Goal: Check status: Check status

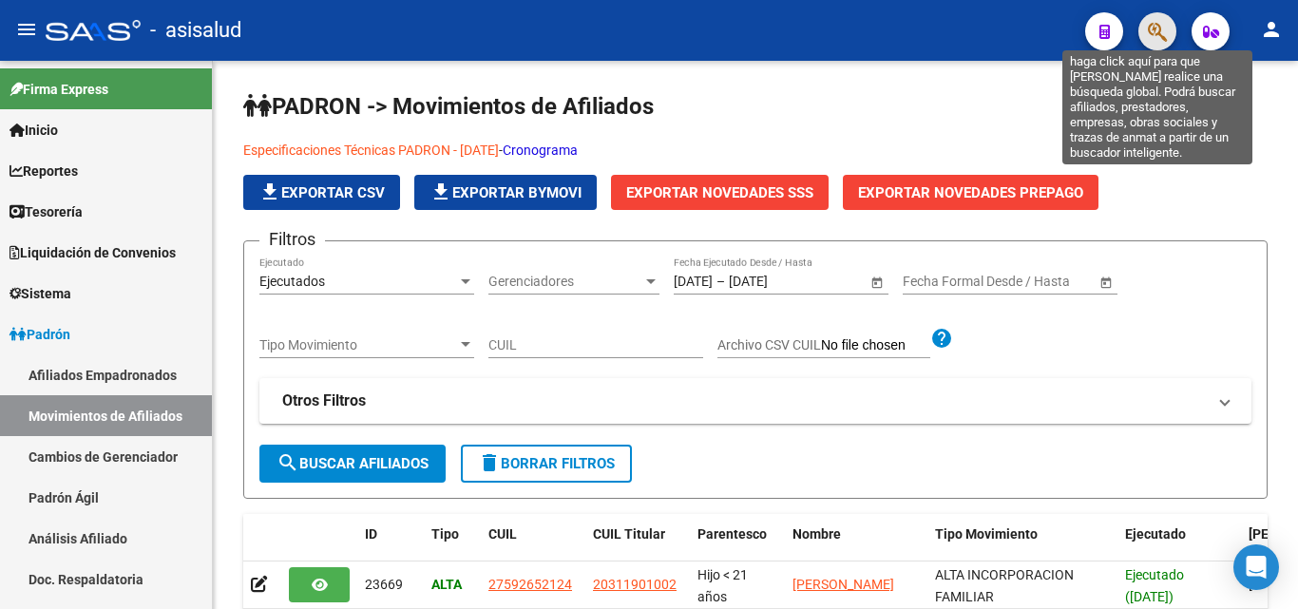
click at [1149, 36] on icon "button" at bounding box center [1156, 32] width 19 height 22
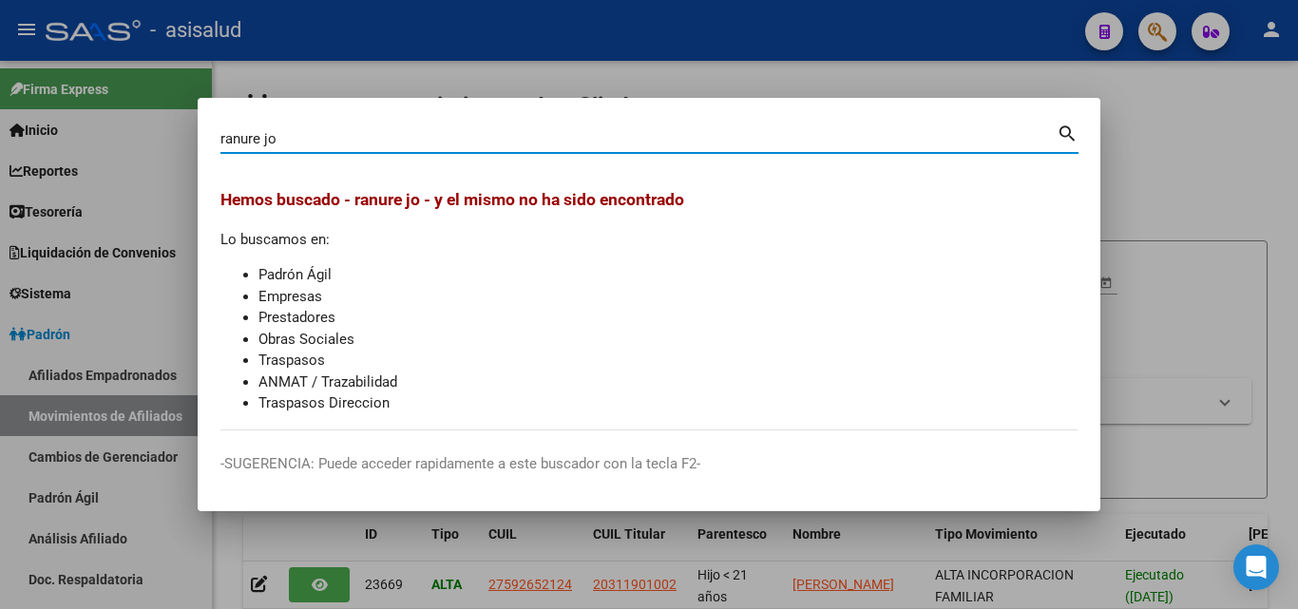
click at [407, 139] on input "ranure jo" at bounding box center [638, 138] width 836 height 17
drag, startPoint x: 297, startPoint y: 131, endPoint x: 280, endPoint y: 137, distance: 18.0
click at [291, 133] on input "ranure" at bounding box center [638, 138] width 836 height 17
drag, startPoint x: 280, startPoint y: 137, endPoint x: 134, endPoint y: 129, distance: 146.5
click at [135, 130] on div "ranure Buscar (apellido, dni, cuil, nro traspaso, cuit, obra social) search Hem…" at bounding box center [649, 304] width 1298 height 609
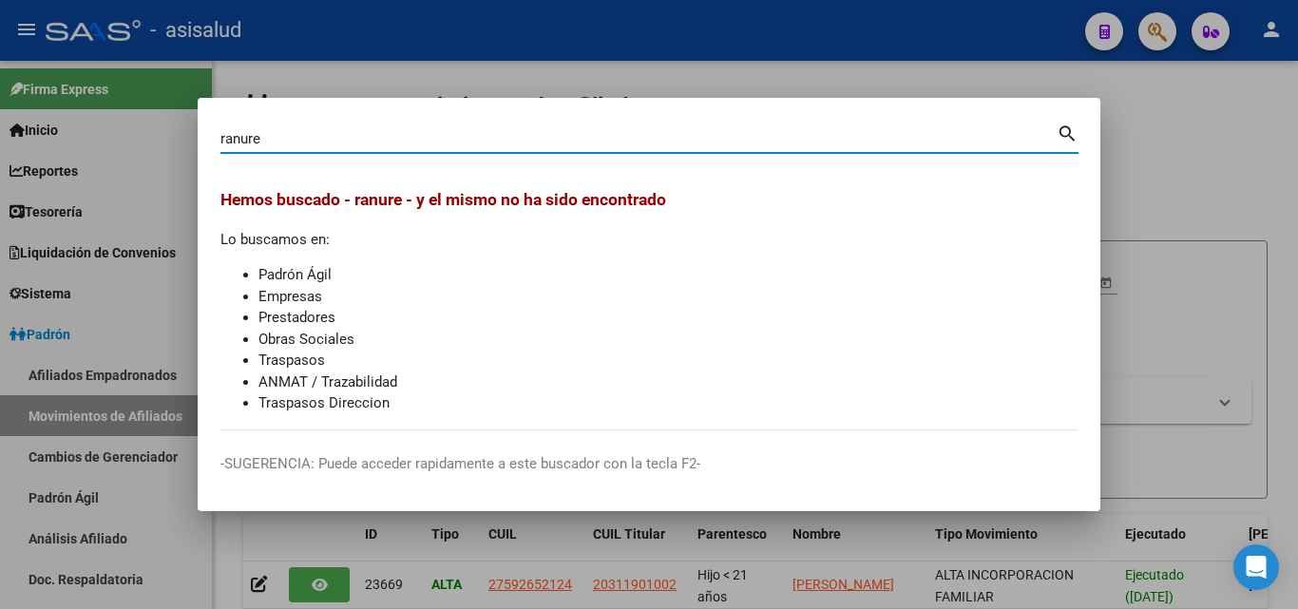
paste input "40767826"
type input "40767826"
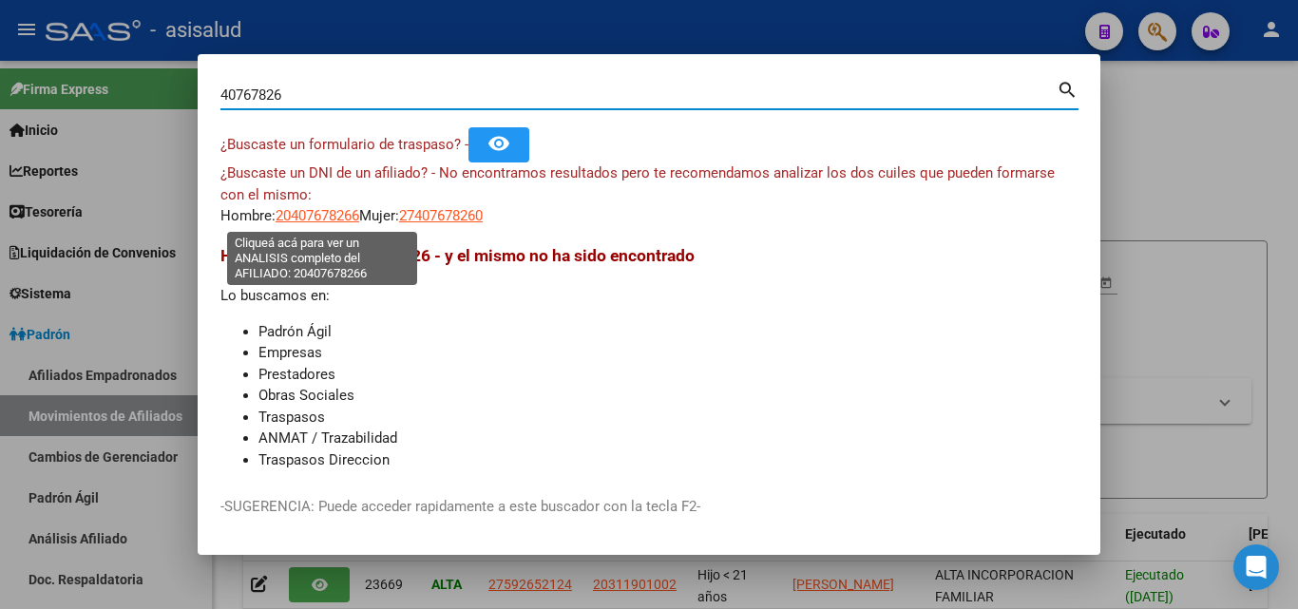
click at [333, 218] on span "20407678266" at bounding box center [317, 215] width 84 height 17
type textarea "20407678266"
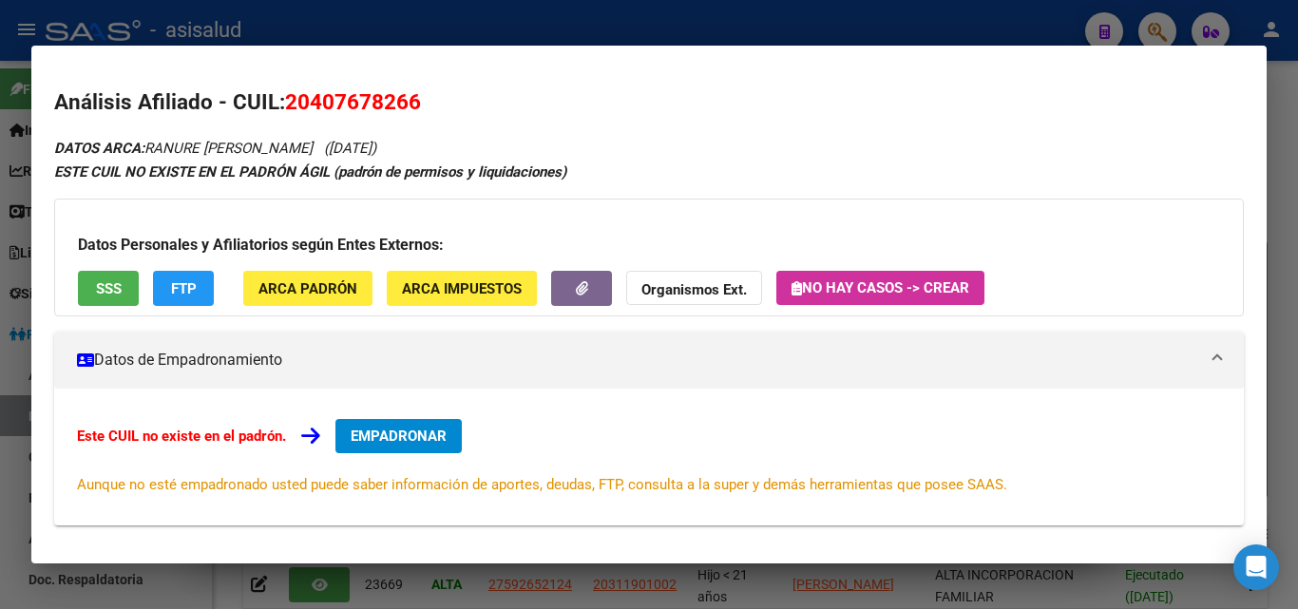
click at [568, 21] on div at bounding box center [649, 304] width 1298 height 609
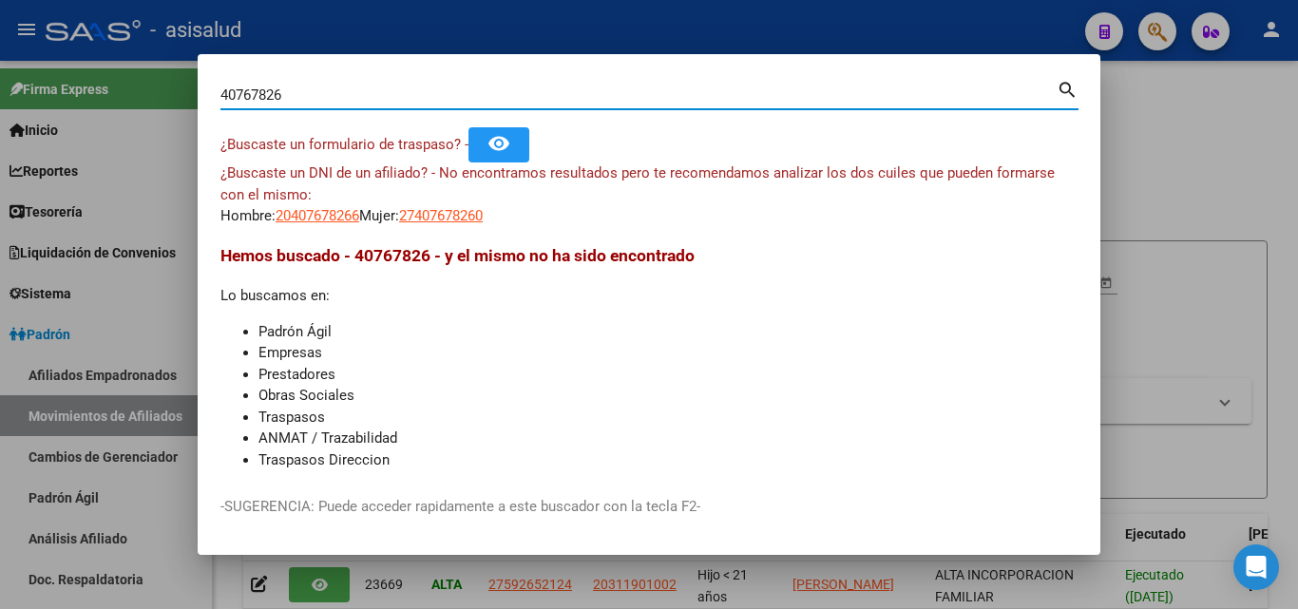
drag, startPoint x: 400, startPoint y: 92, endPoint x: 128, endPoint y: 68, distance: 272.7
click at [128, 68] on div "40767826 Buscar (apellido, dni, cuil, nro traspaso, cuit, obra social) search ¿…" at bounding box center [649, 304] width 1298 height 609
paste input "2040767826"
type input "20407678266"
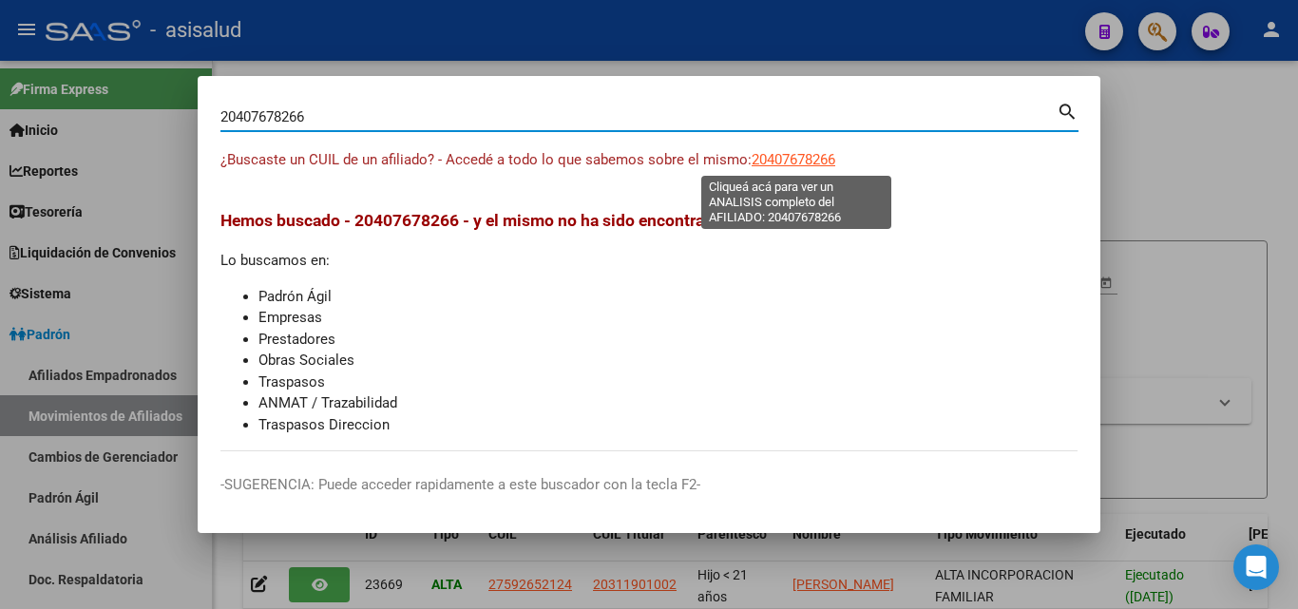
click at [817, 154] on span "20407678266" at bounding box center [793, 159] width 84 height 17
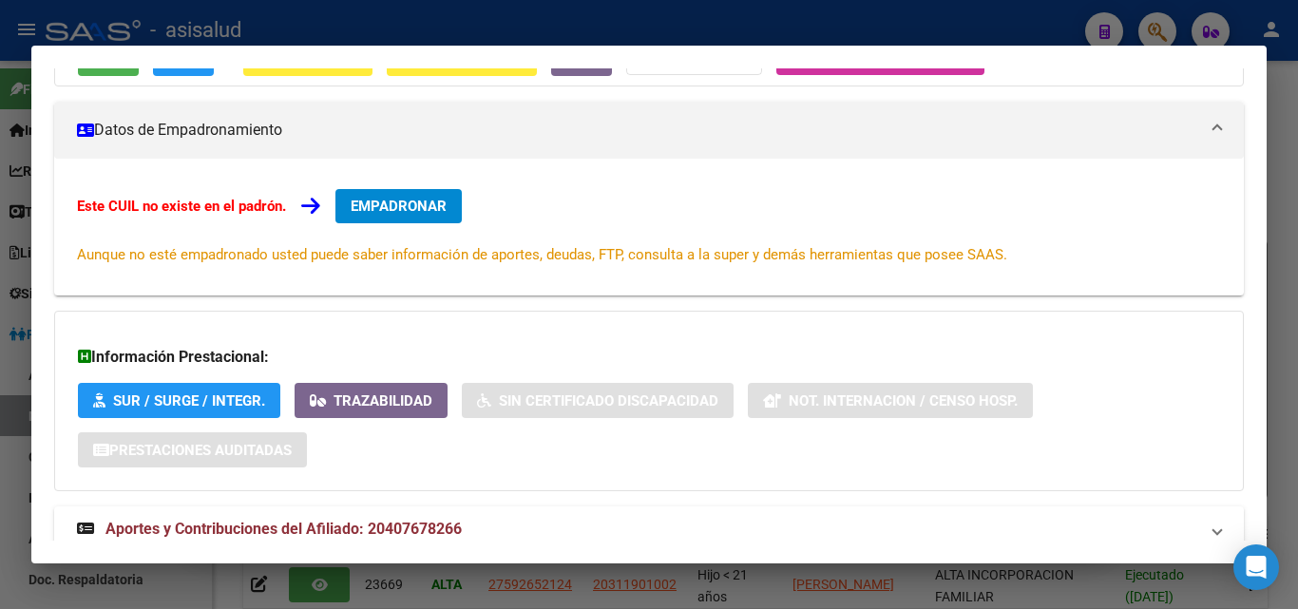
scroll to position [284, 0]
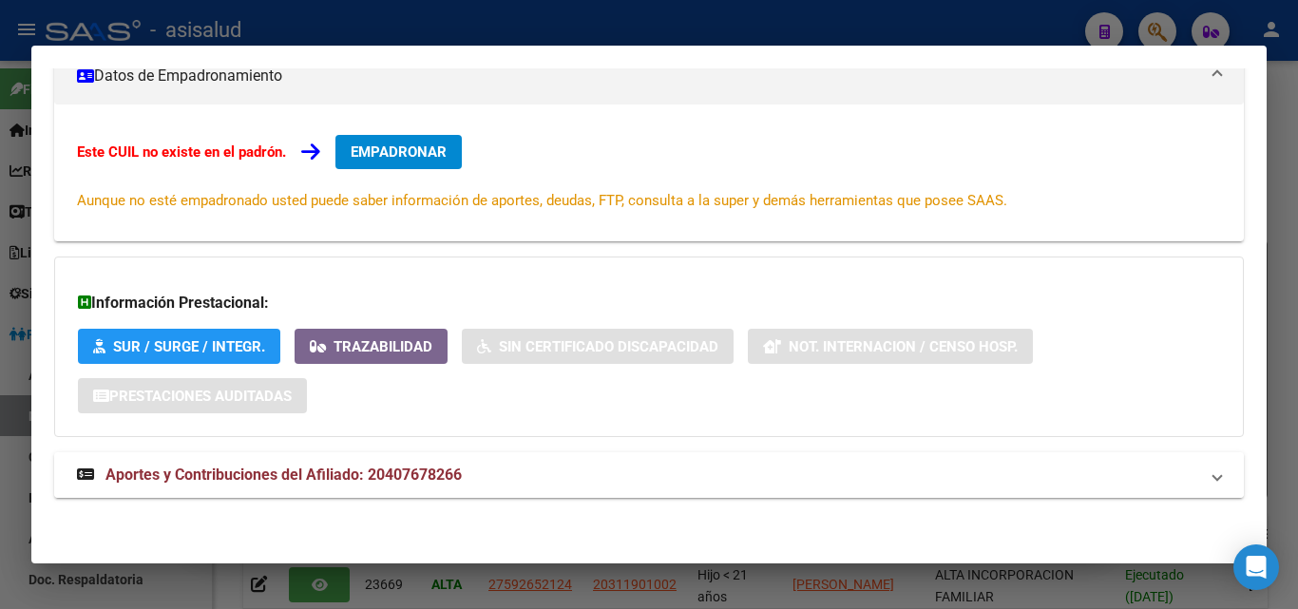
drag, startPoint x: 442, startPoint y: 478, endPoint x: 448, endPoint y: 469, distance: 10.8
click at [445, 474] on span "Aportes y Contribuciones del Afiliado: 20407678266" at bounding box center [283, 474] width 356 height 18
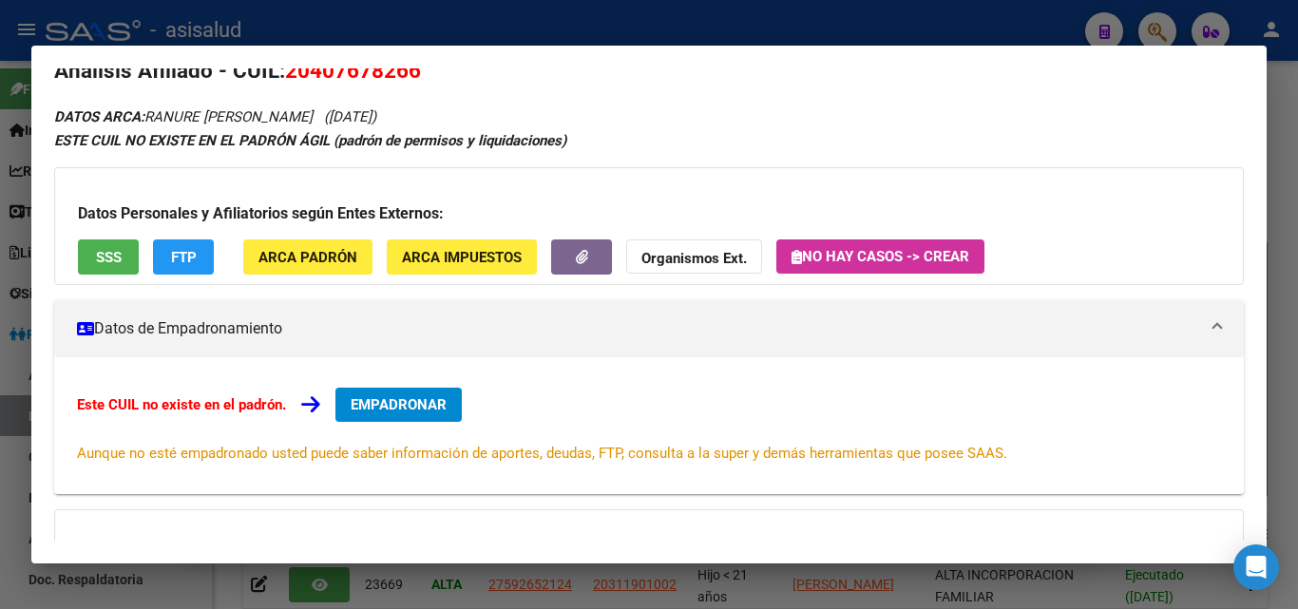
scroll to position [0, 0]
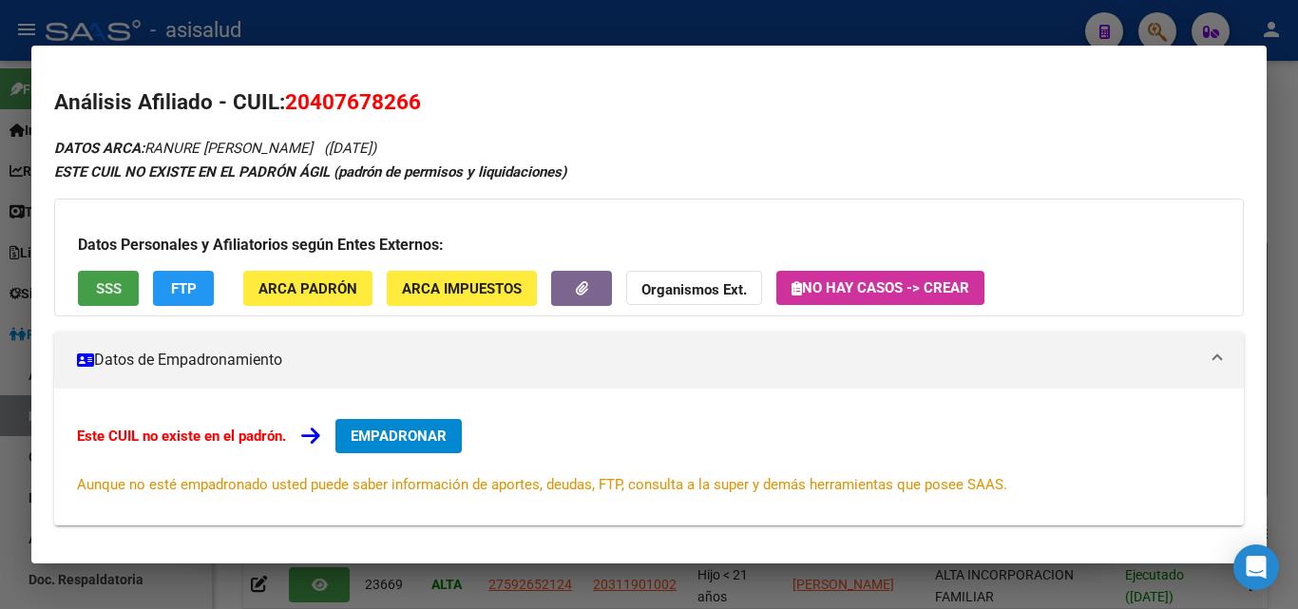
click at [96, 288] on span "SSS" at bounding box center [109, 288] width 26 height 17
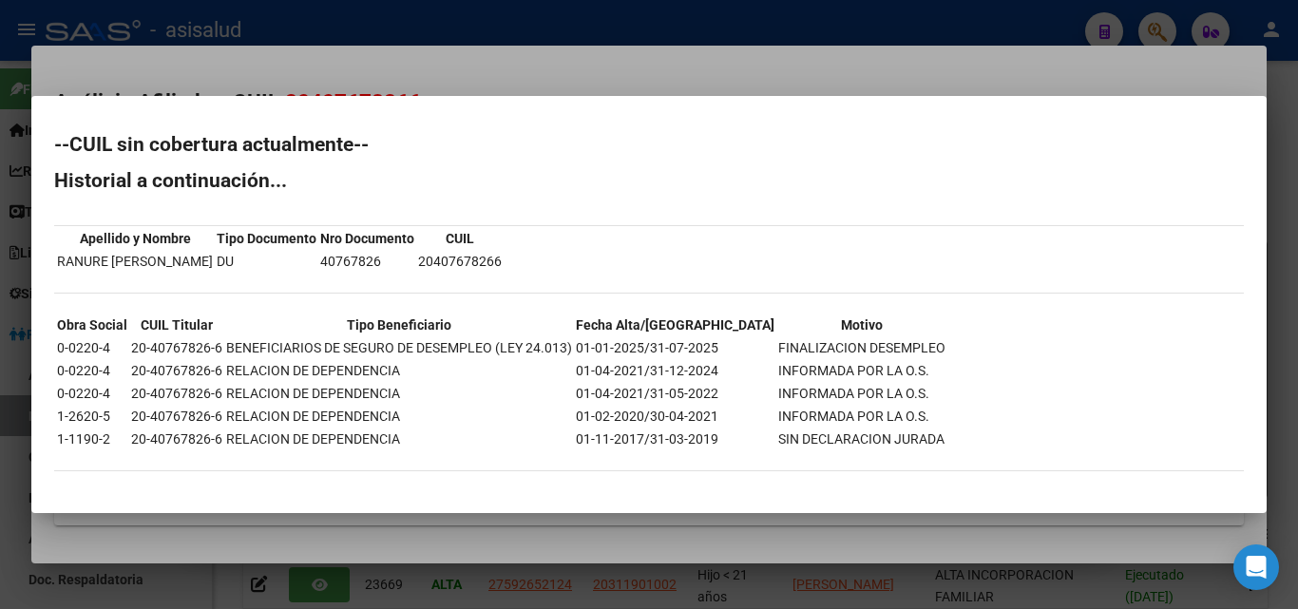
click at [567, 66] on div at bounding box center [649, 304] width 1298 height 609
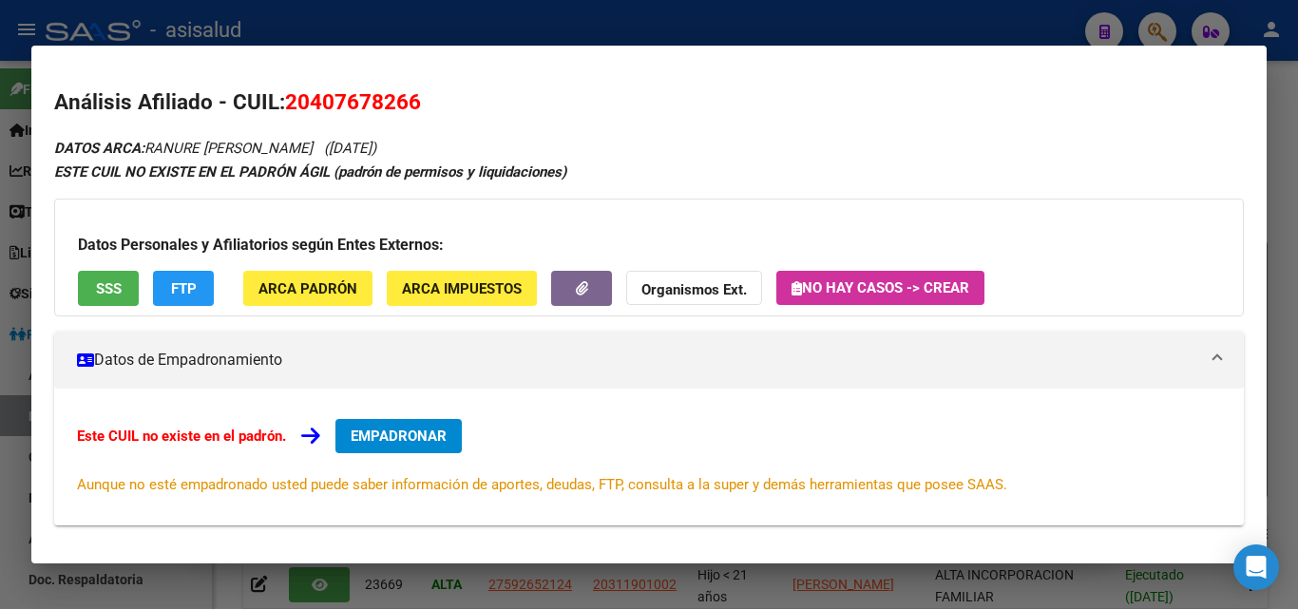
click at [547, 19] on div at bounding box center [649, 304] width 1298 height 609
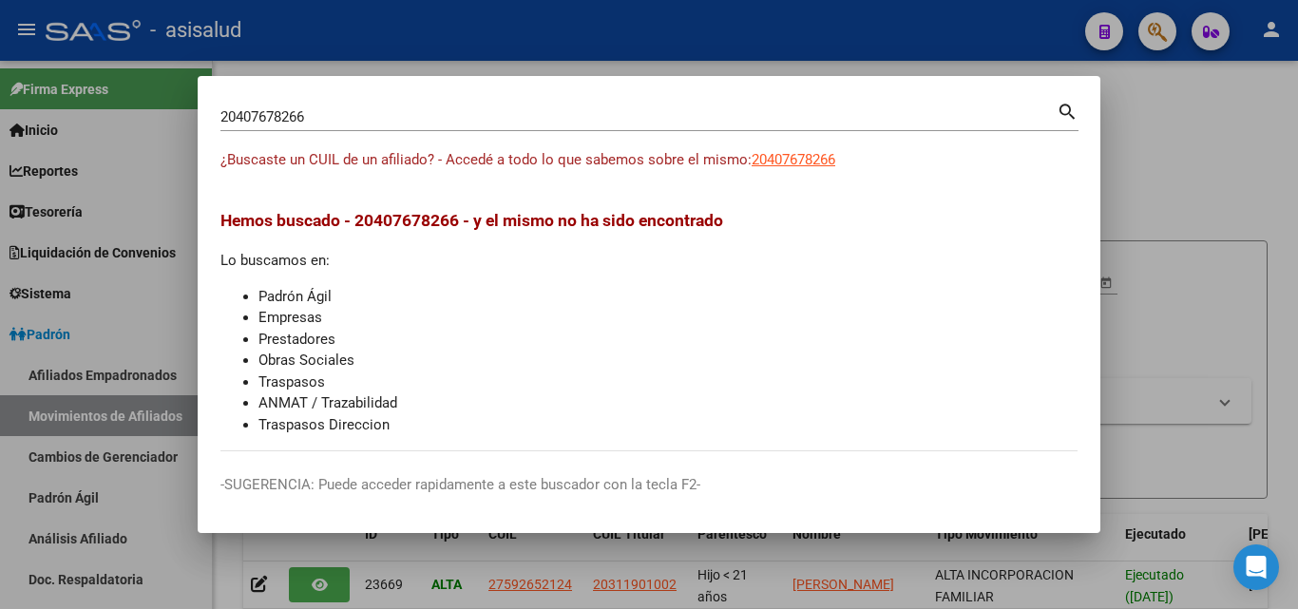
click at [629, 29] on div at bounding box center [649, 304] width 1298 height 609
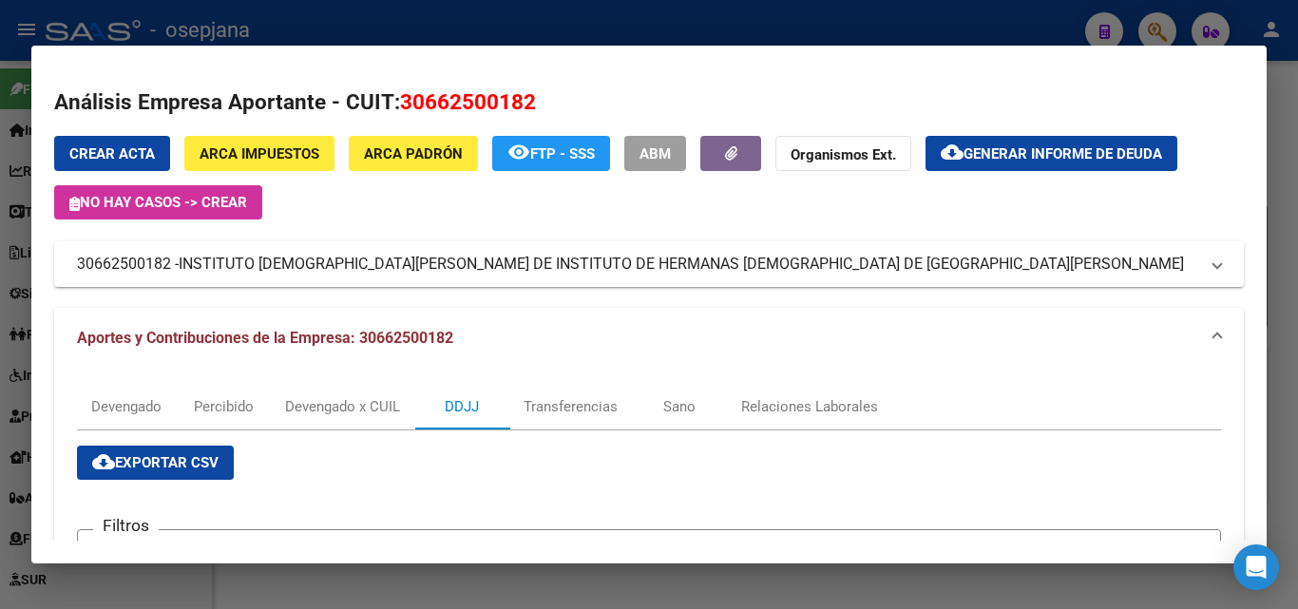
scroll to position [358, 0]
click at [539, 19] on div at bounding box center [649, 304] width 1298 height 609
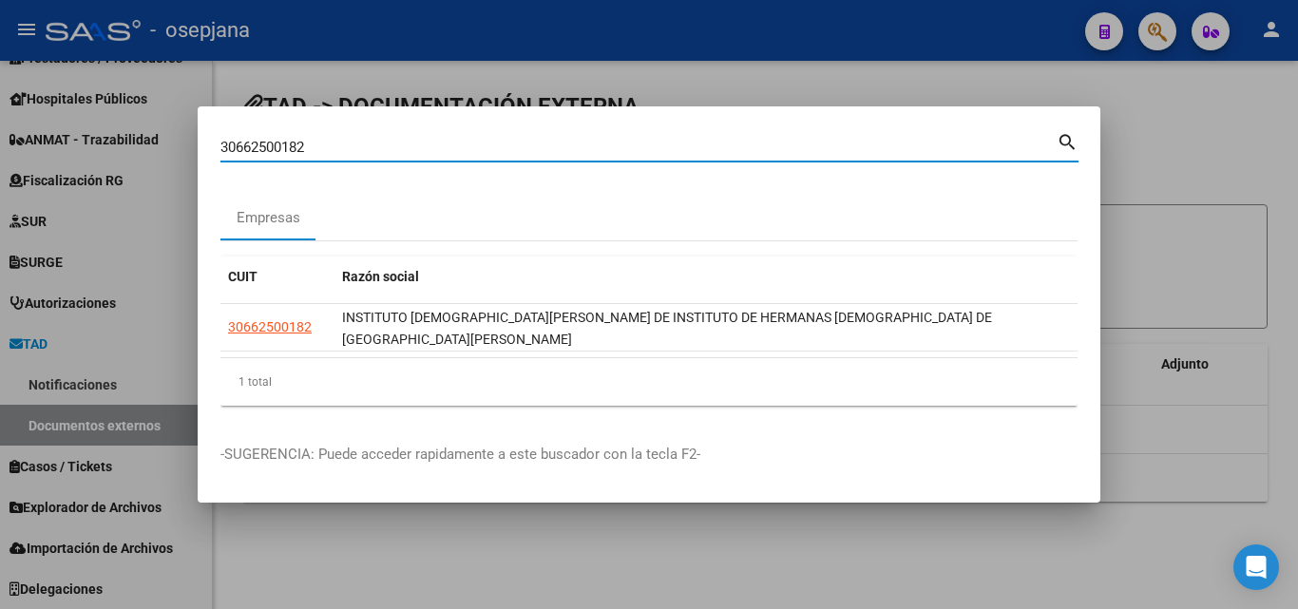
drag, startPoint x: 338, startPoint y: 156, endPoint x: 79, endPoint y: 127, distance: 260.9
click at [79, 127] on div "30662500182 Buscar (apellido, dni, cuil, nro traspaso, cuit, obra social) searc…" at bounding box center [649, 304] width 1298 height 609
paste input "20407678266"
type input "20407678266"
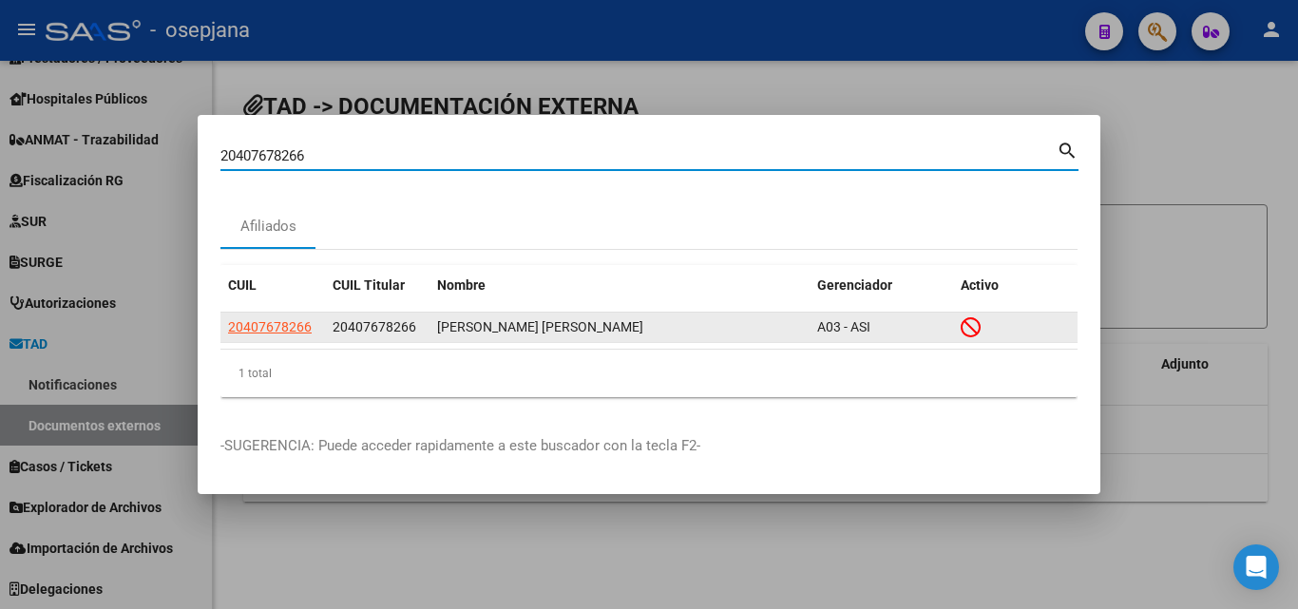
click at [282, 317] on app-link-go-to "20407678266" at bounding box center [270, 327] width 84 height 22
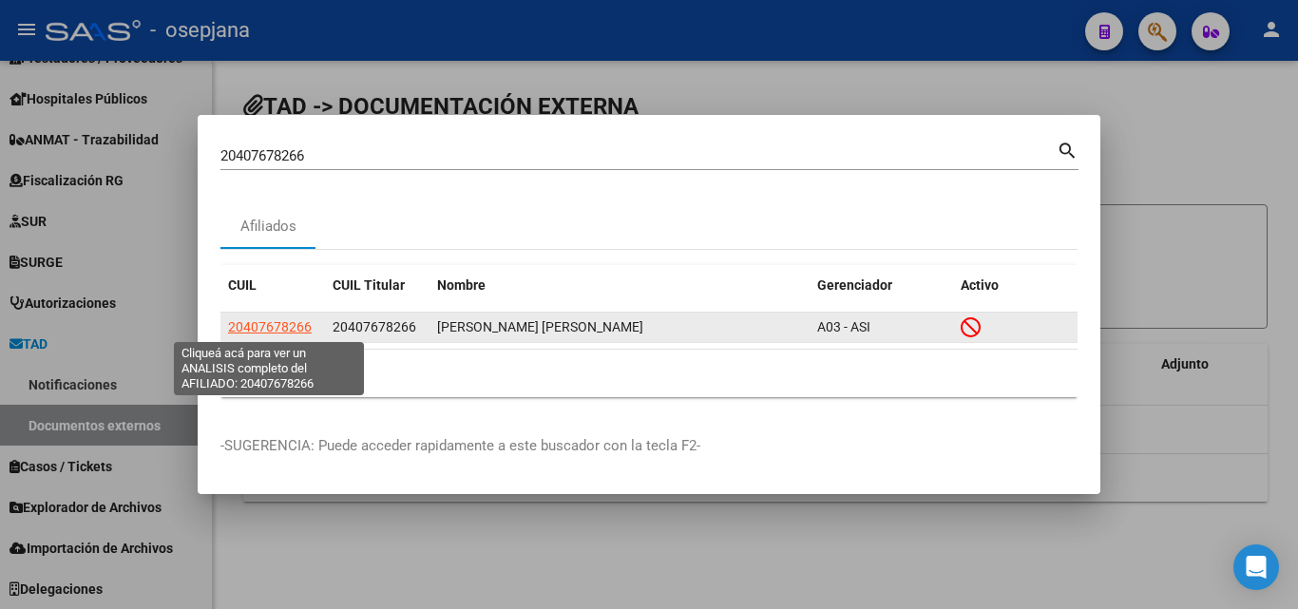
click at [282, 327] on span "20407678266" at bounding box center [270, 326] width 84 height 15
type textarea "20407678266"
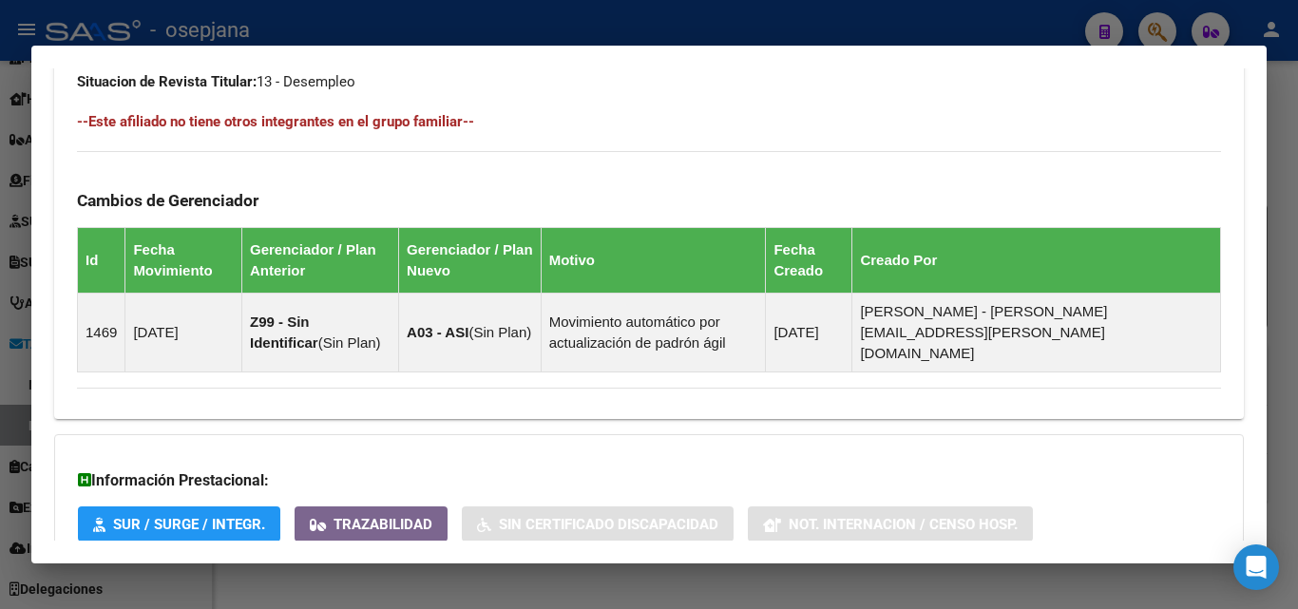
scroll to position [1202, 0]
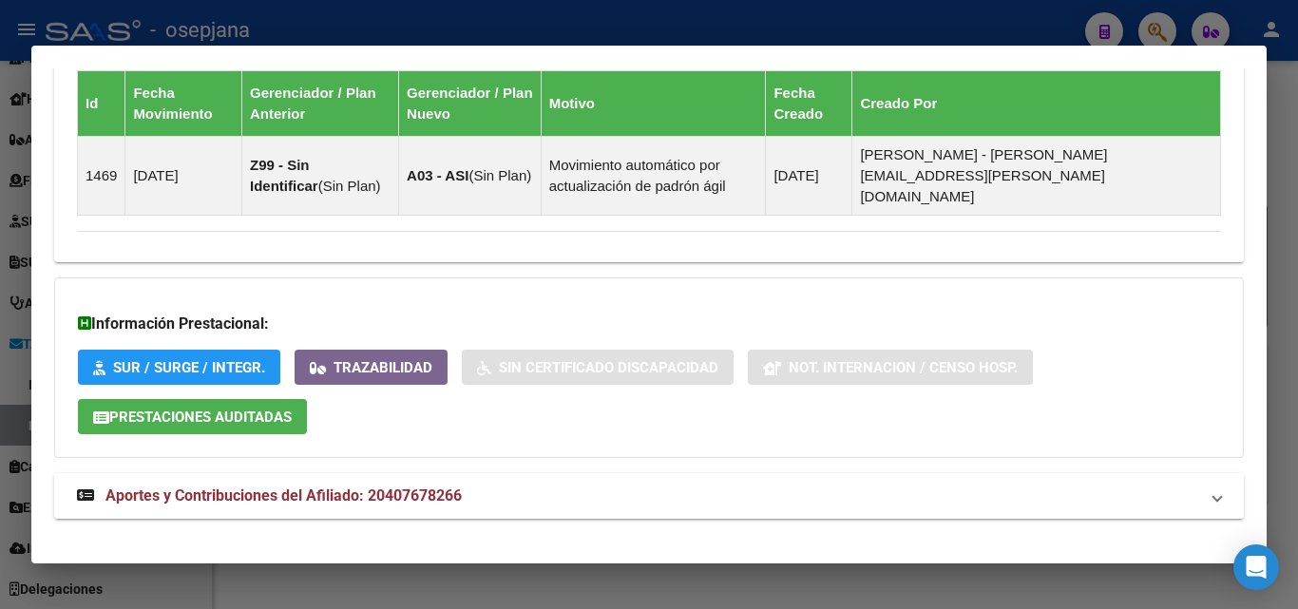
drag, startPoint x: 441, startPoint y: 471, endPoint x: 517, endPoint y: 455, distance: 77.7
click at [442, 486] on span "Aportes y Contribuciones del Afiliado: 20407678266" at bounding box center [283, 495] width 356 height 18
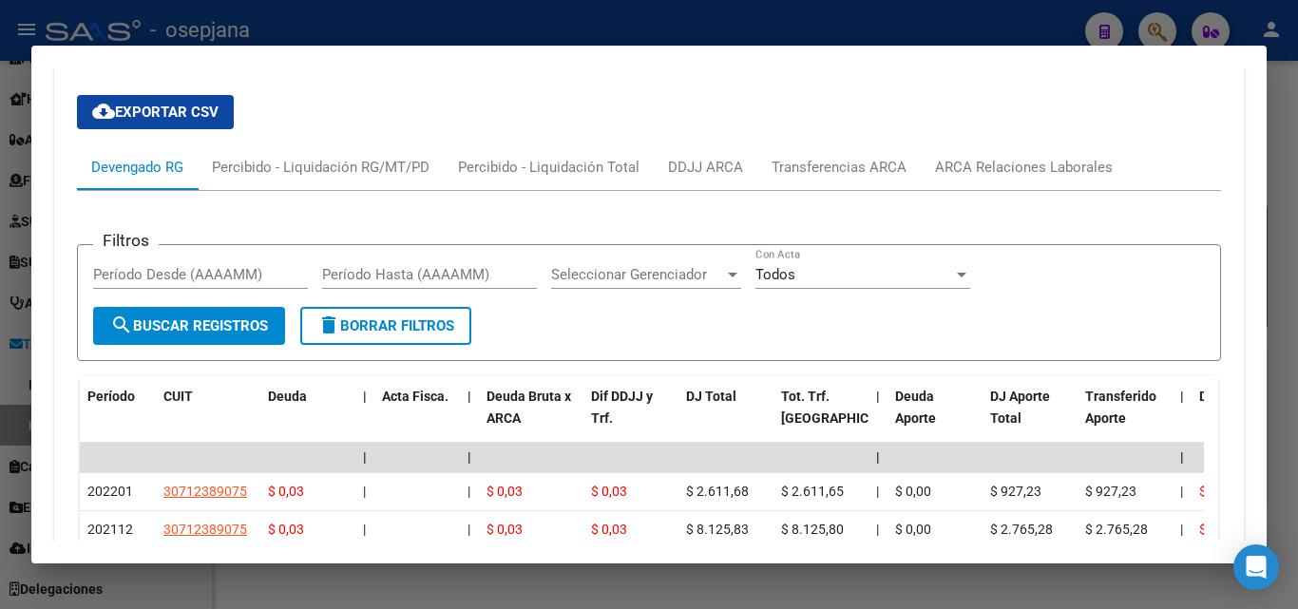
scroll to position [1582, 0]
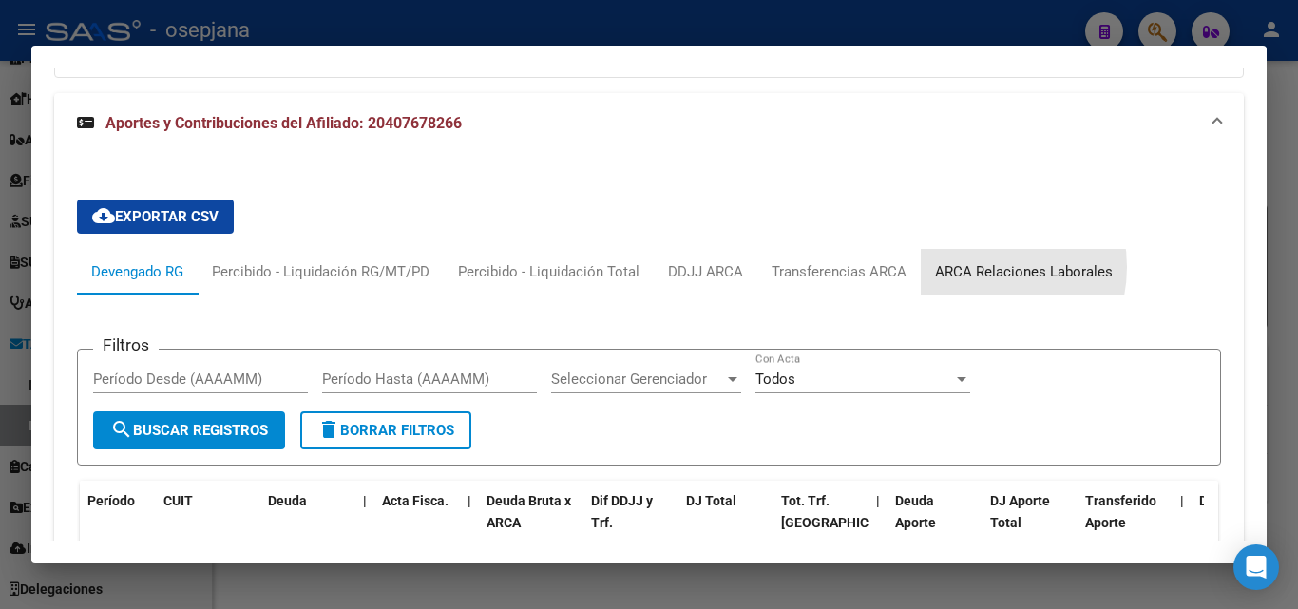
click at [972, 261] on div "ARCA Relaciones Laborales" at bounding box center [1024, 271] width 178 height 21
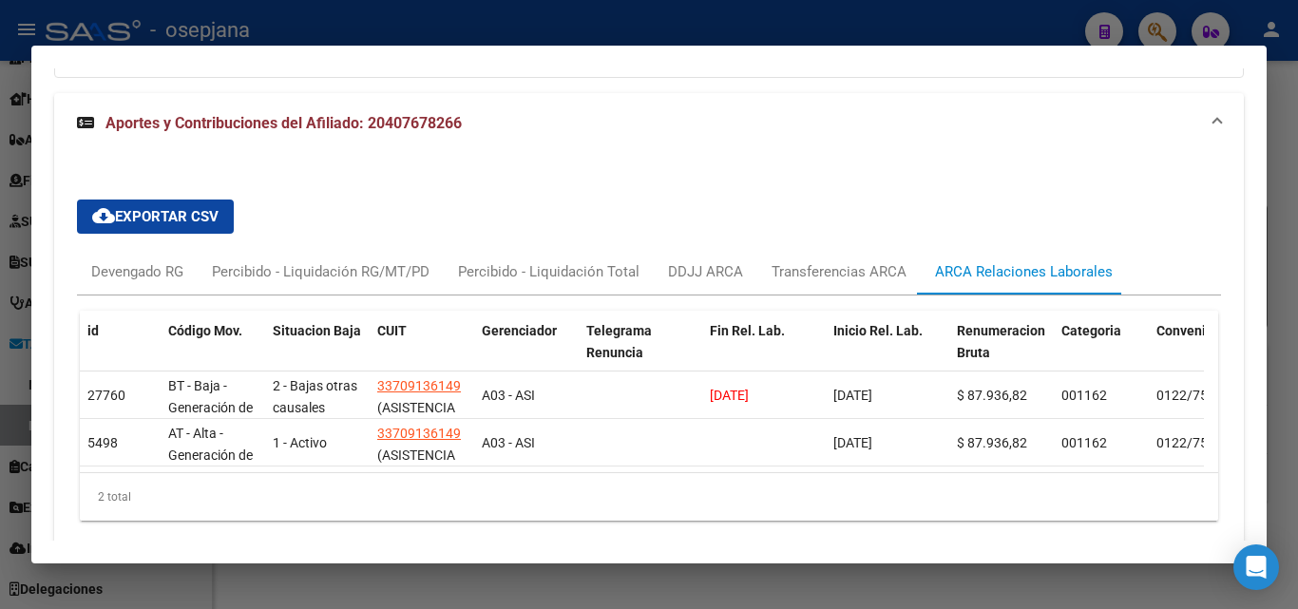
drag, startPoint x: 505, startPoint y: 23, endPoint x: 359, endPoint y: 20, distance: 146.3
click at [505, 24] on div at bounding box center [649, 304] width 1298 height 609
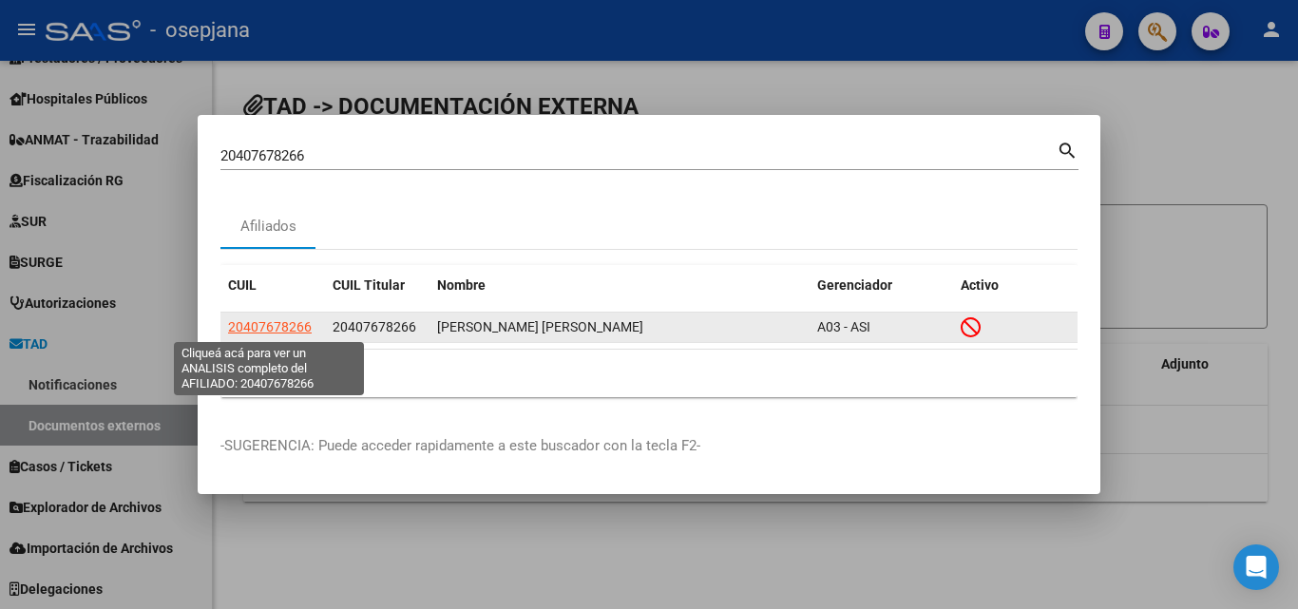
click at [296, 333] on span "20407678266" at bounding box center [270, 326] width 84 height 15
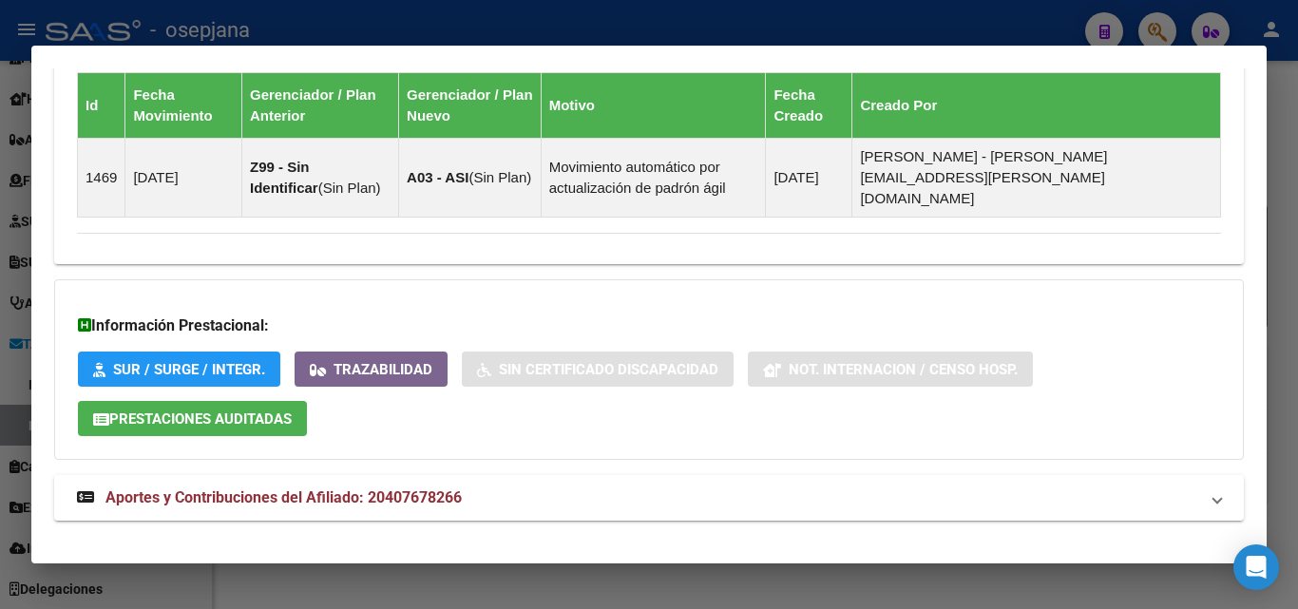
scroll to position [1202, 0]
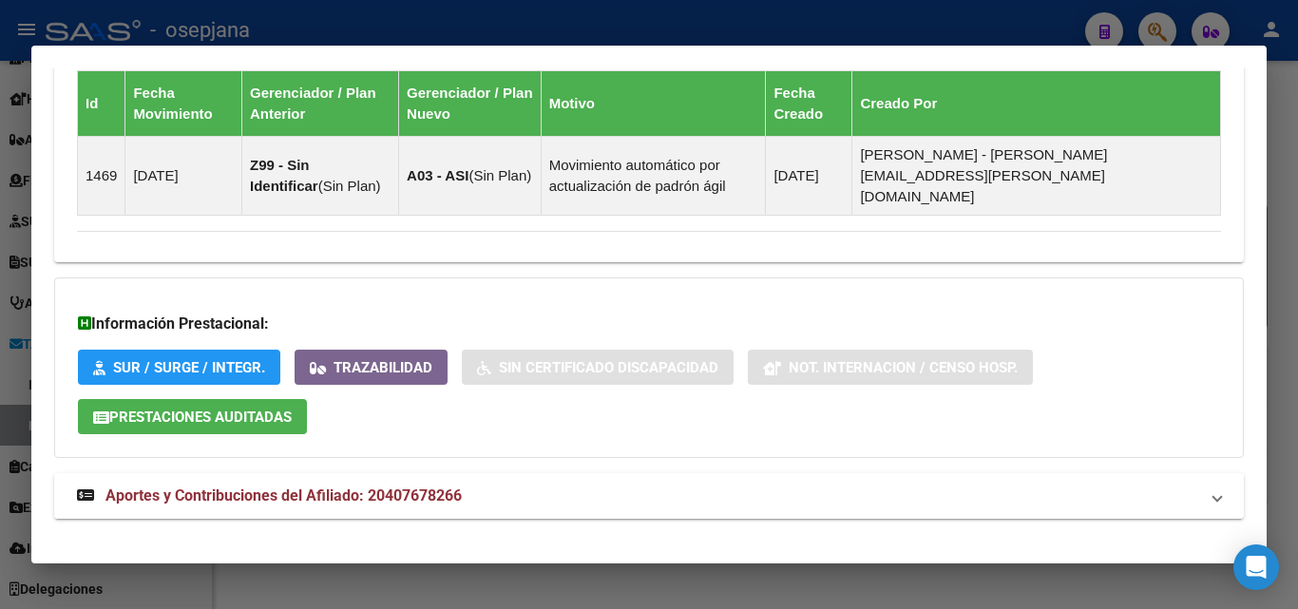
click at [325, 486] on span "Aportes y Contribuciones del Afiliado: 20407678266" at bounding box center [283, 495] width 356 height 18
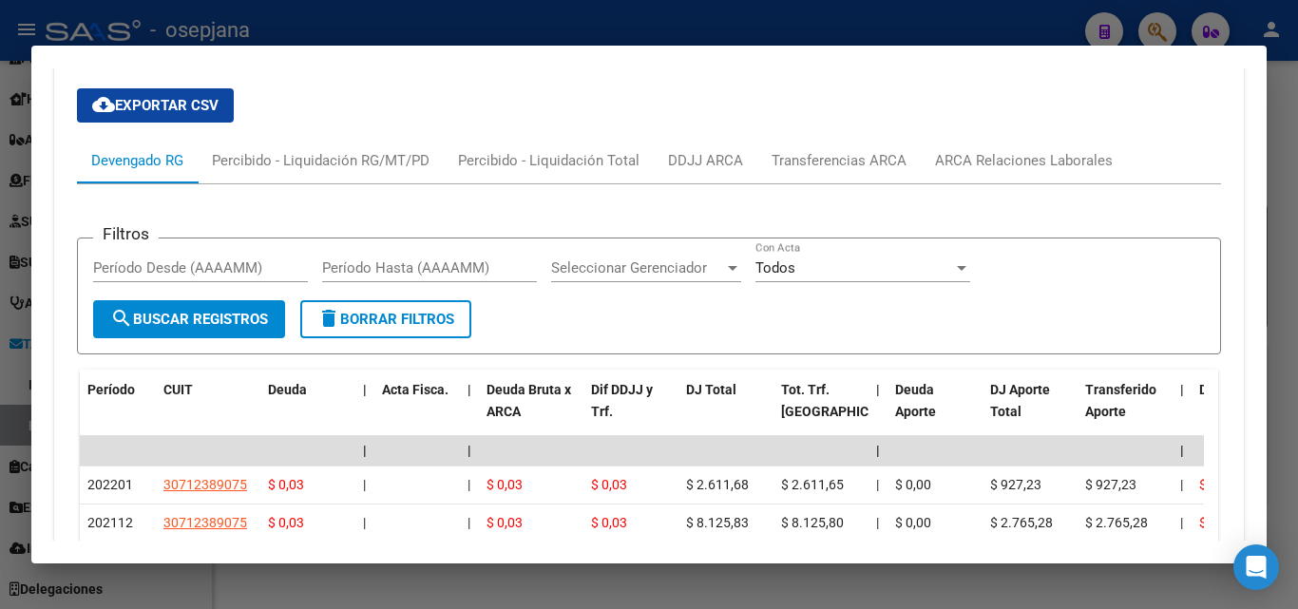
scroll to position [1677, 0]
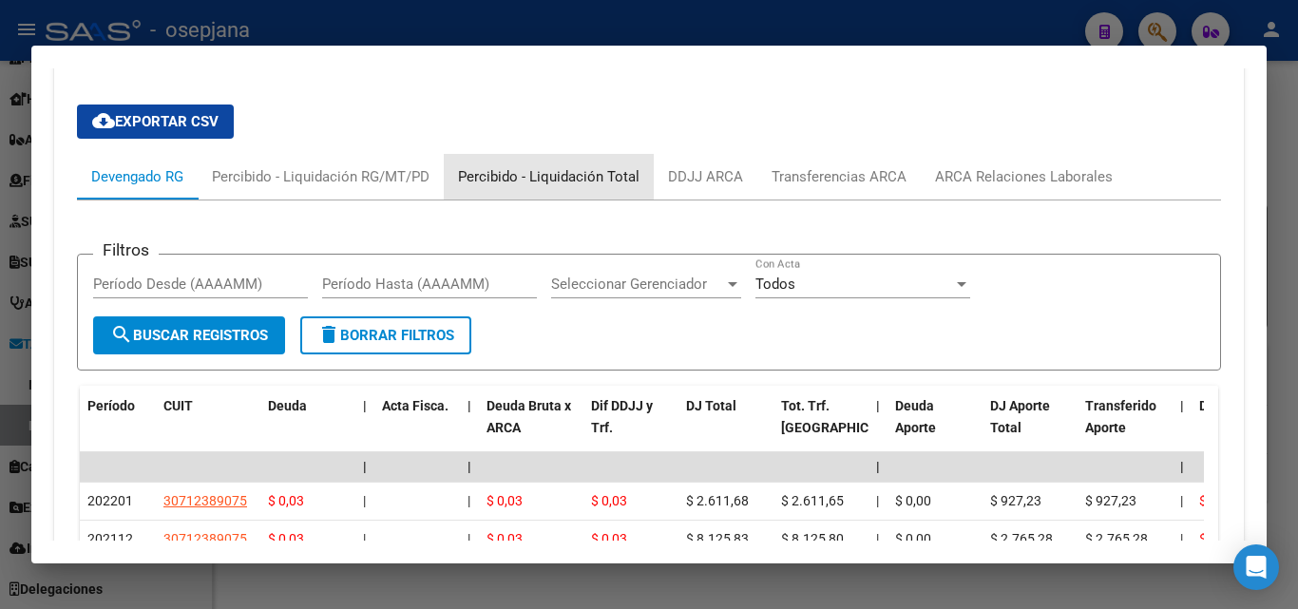
click at [590, 166] on div "Percibido - Liquidación Total" at bounding box center [548, 176] width 181 height 21
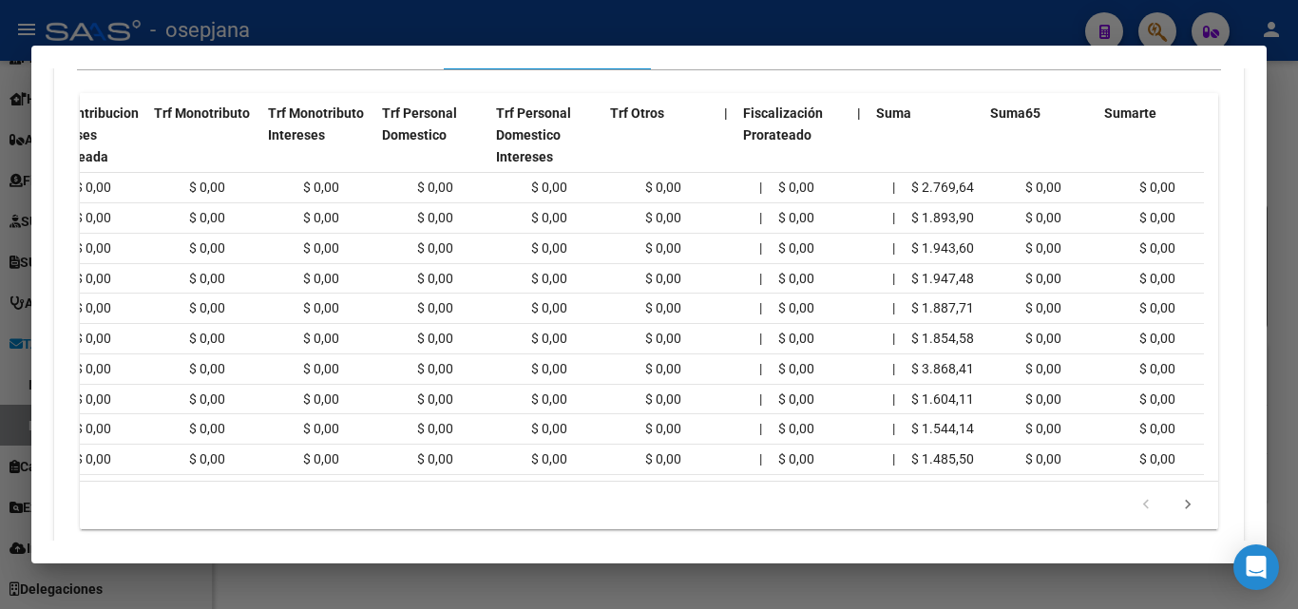
scroll to position [0, 0]
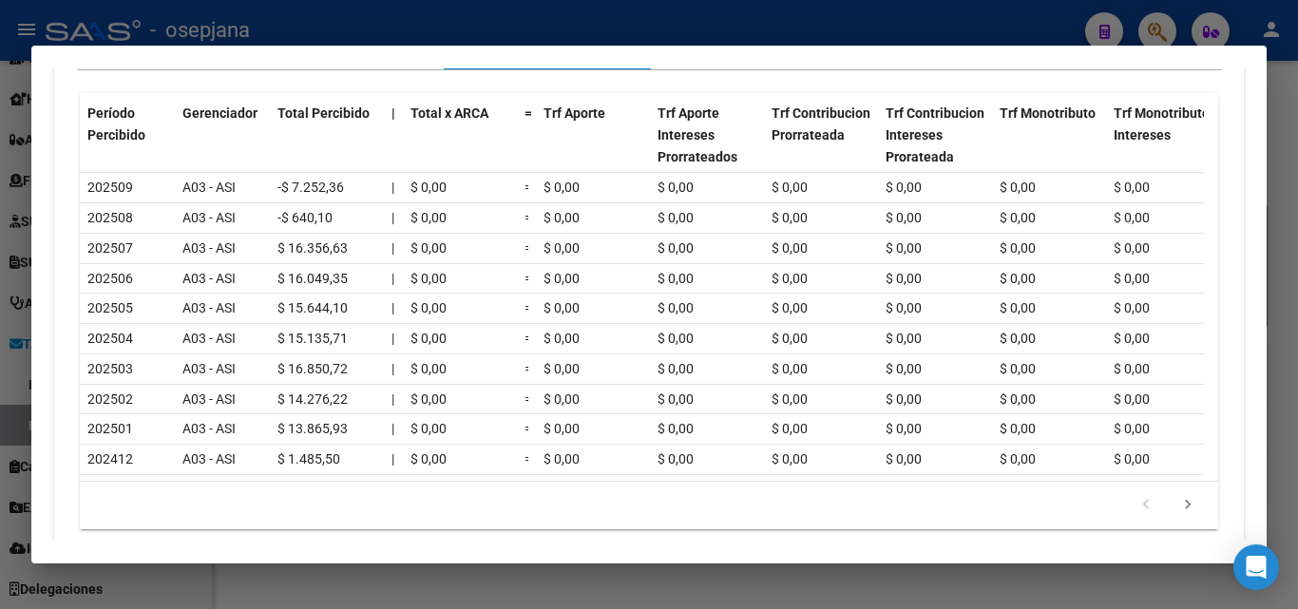
click at [367, 20] on div at bounding box center [649, 304] width 1298 height 609
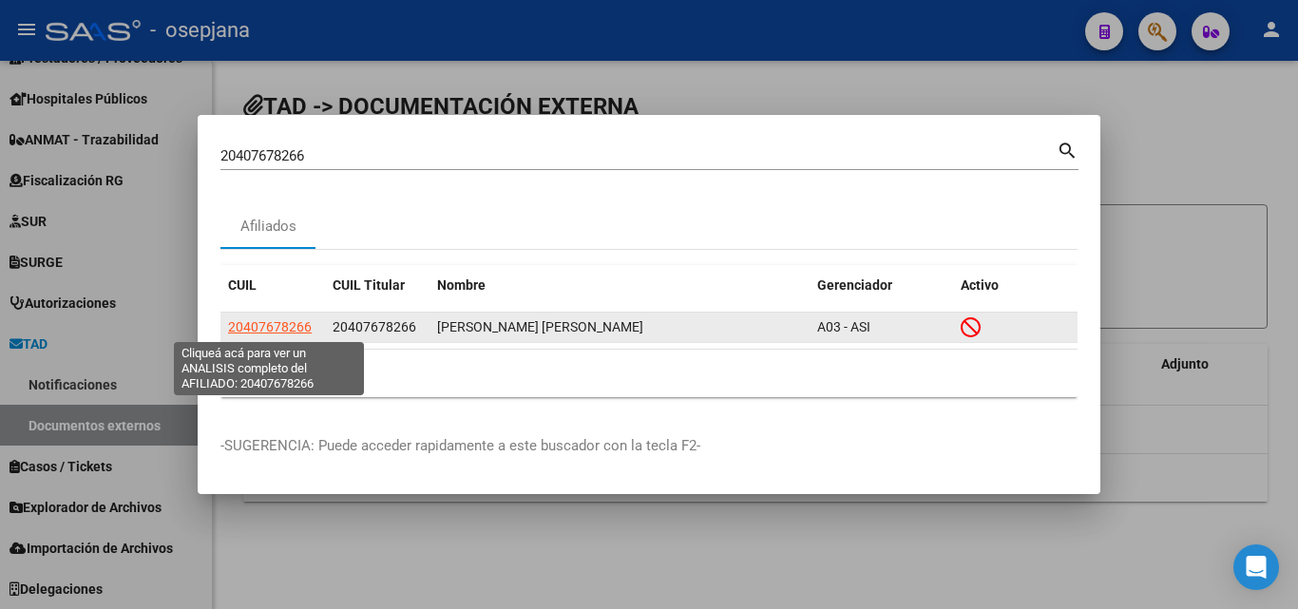
click at [289, 323] on span "20407678266" at bounding box center [270, 326] width 84 height 15
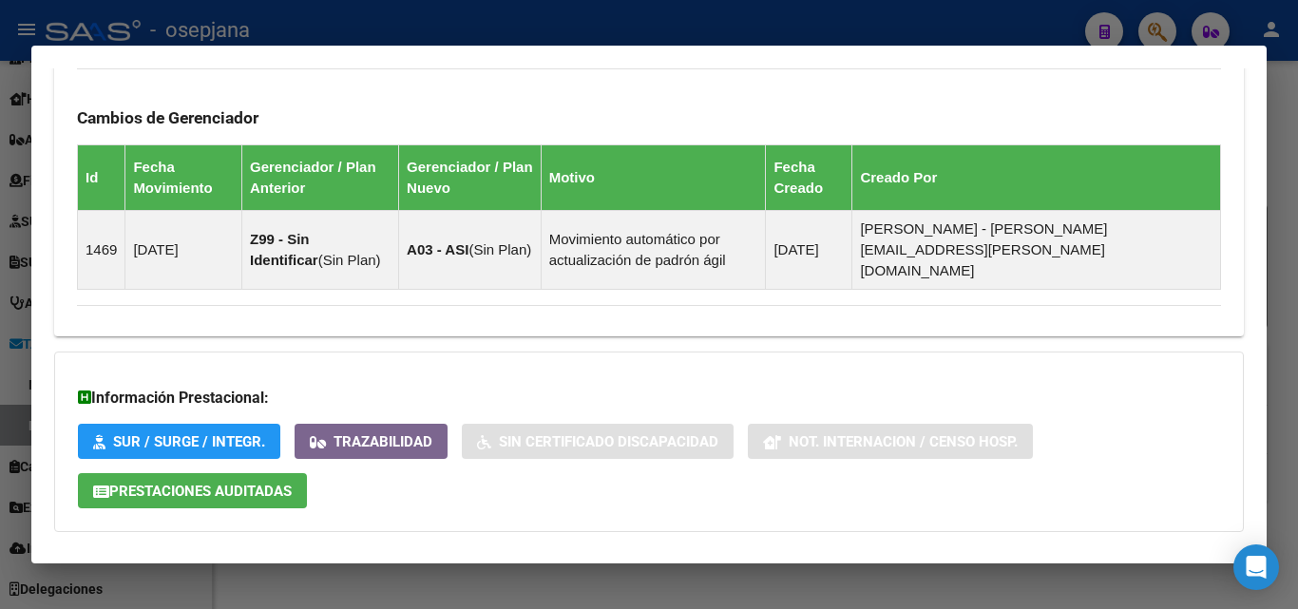
scroll to position [1140, 0]
